Goal: Information Seeking & Learning: Understand process/instructions

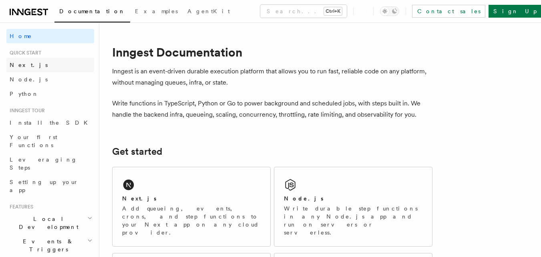
click at [24, 62] on span "Next.js" at bounding box center [29, 65] width 38 height 6
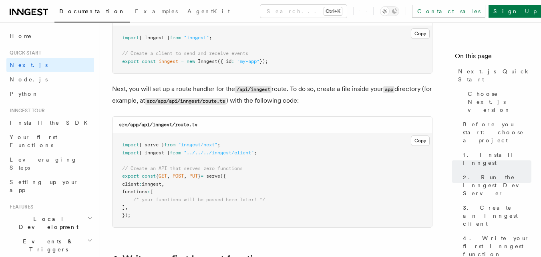
scroll to position [1081, 0]
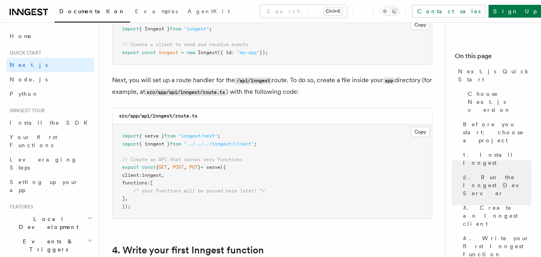
click at [168, 113] on code "src/app/api/inngest/route.ts" at bounding box center [158, 116] width 79 height 6
copy code "inngest"
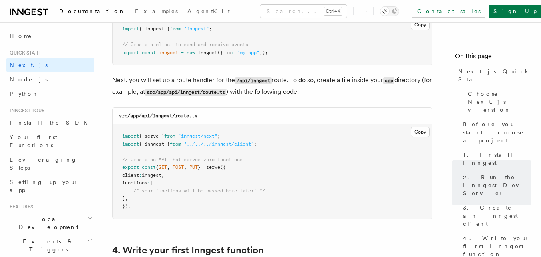
click at [165, 151] on pre "import { serve } from "inngest/next" ; import { inngest } from "../../../innges…" at bounding box center [273, 171] width 320 height 94
click at [421, 131] on button "Copy Copied" at bounding box center [420, 132] width 19 height 10
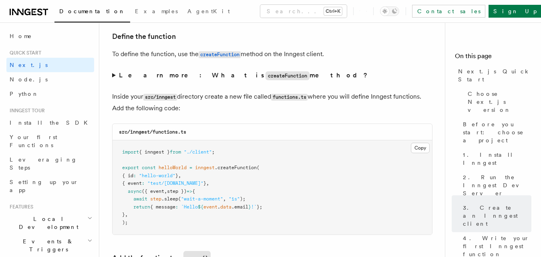
scroll to position [1362, 0]
click at [158, 133] on code "src/inngest/functions.ts" at bounding box center [152, 133] width 67 height 6
copy code "functions"
click at [238, 153] on pre "import { inngest } from "./client" ; export const helloWorld = inngest .createF…" at bounding box center [273, 188] width 320 height 94
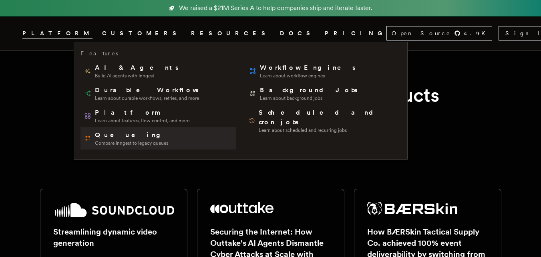
click at [114, 142] on span "Compare Inngest to legacy queues" at bounding box center [131, 143] width 73 height 6
